Goal: Navigation & Orientation: Find specific page/section

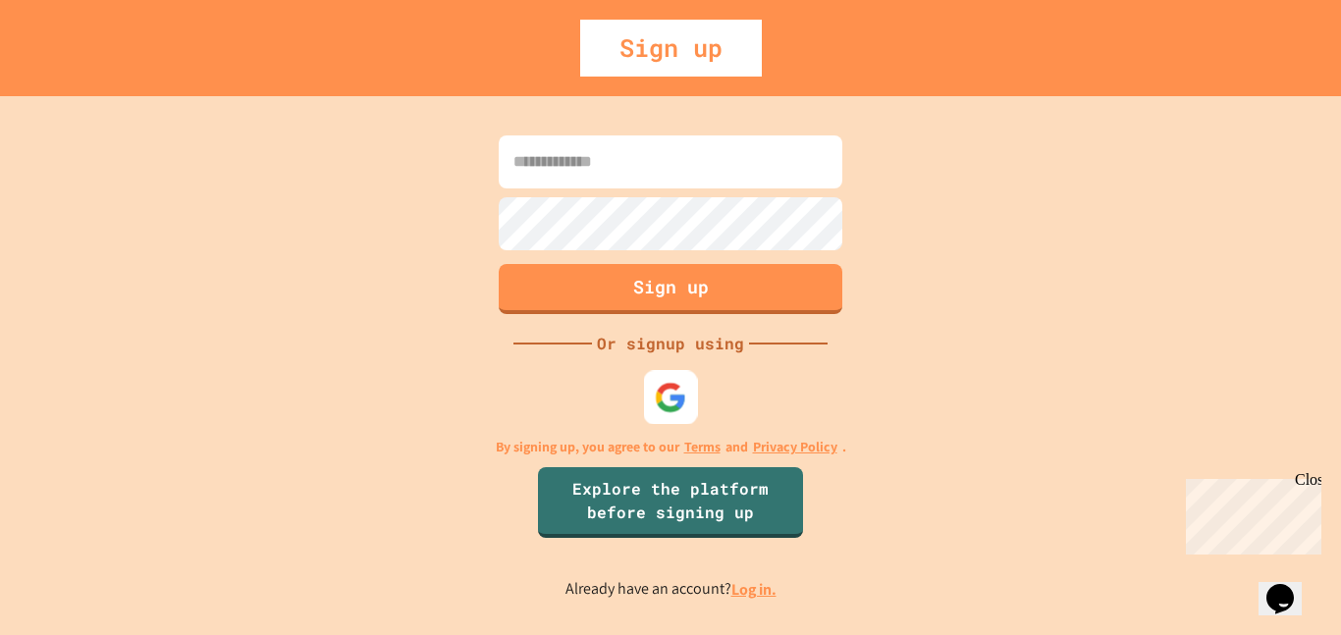
click at [667, 390] on img at bounding box center [671, 397] width 32 height 32
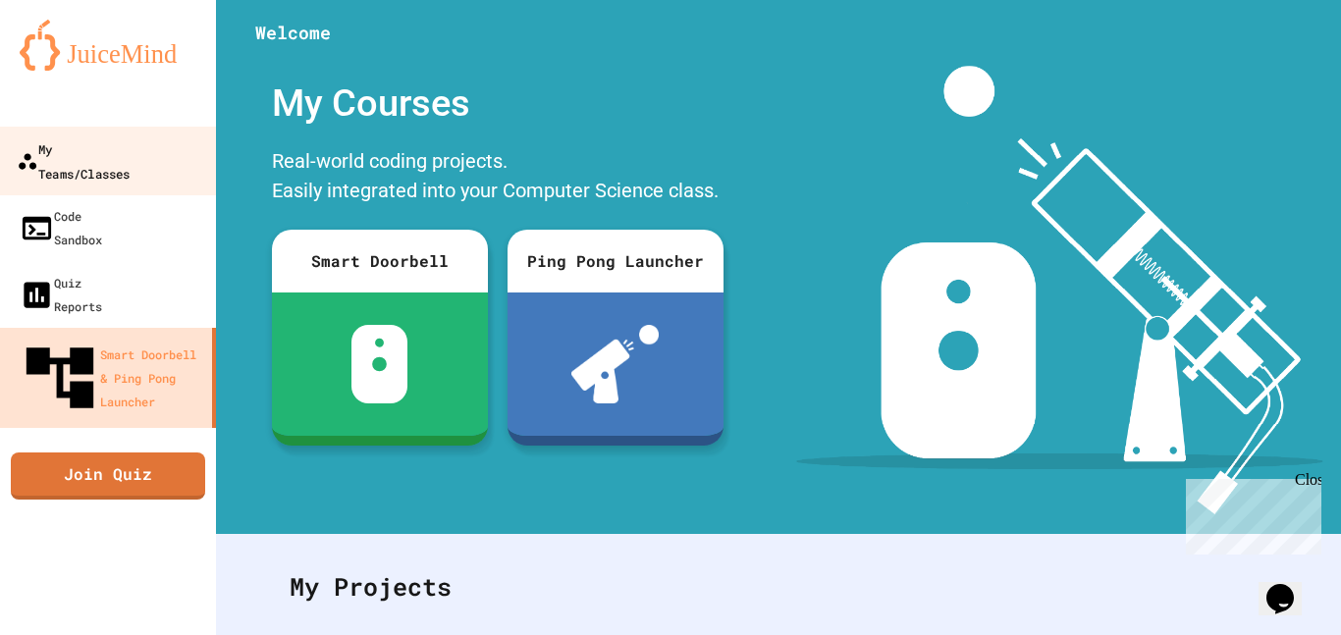
click at [97, 141] on div "My Teams/Classes" at bounding box center [73, 160] width 113 height 48
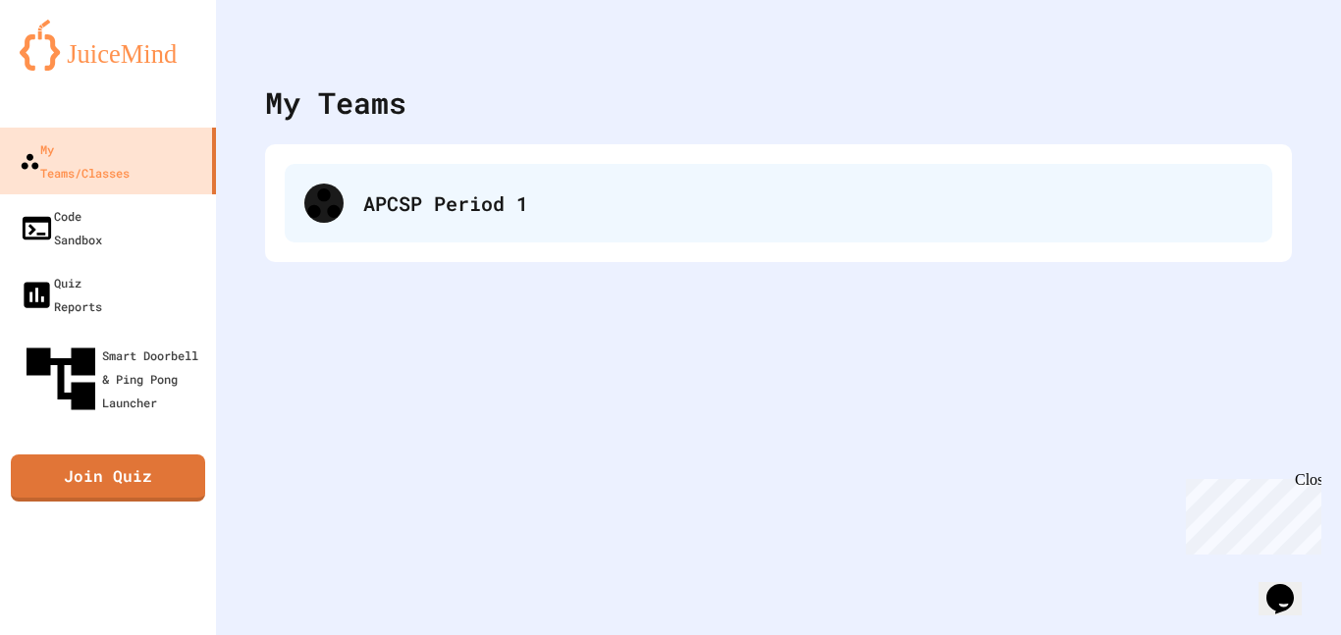
click at [316, 221] on div at bounding box center [323, 203] width 39 height 39
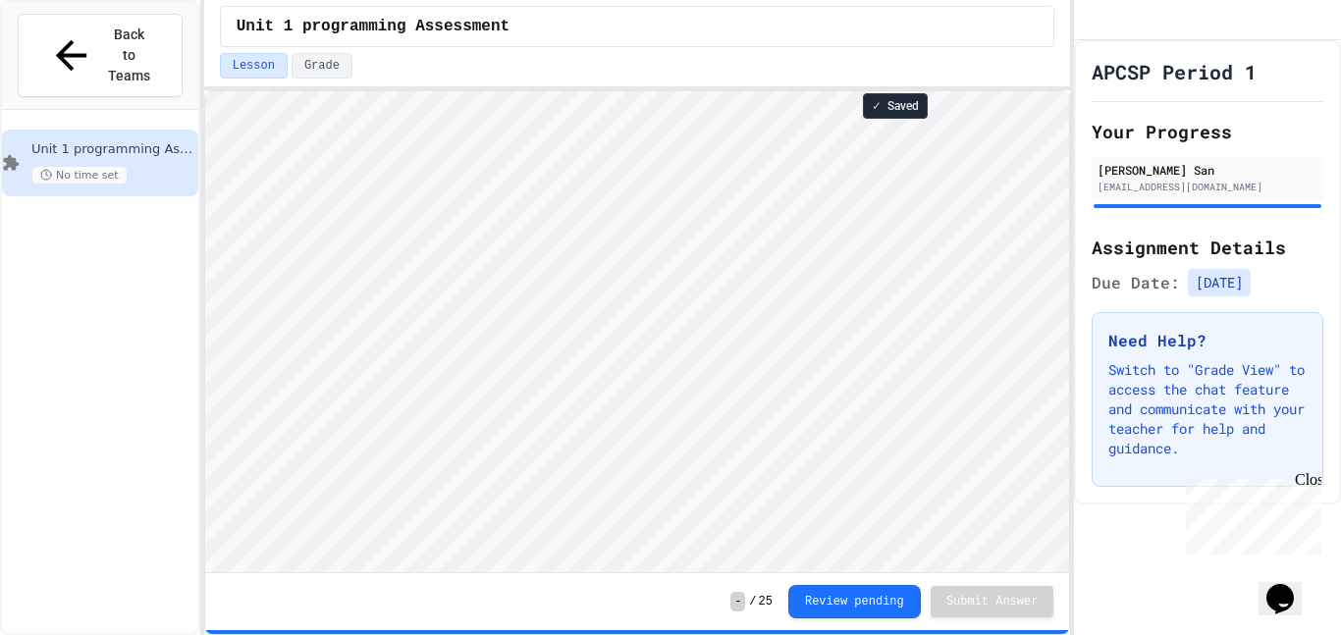
scroll to position [2, 0]
